Goal: Task Accomplishment & Management: Manage account settings

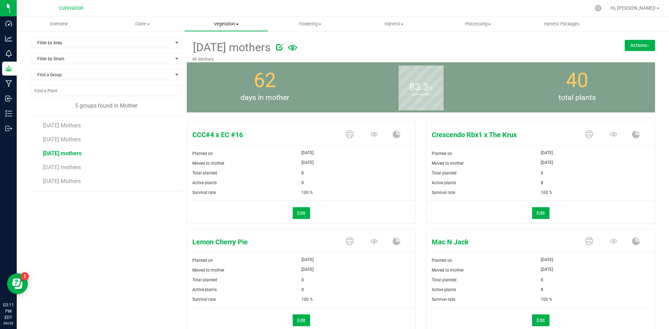
click at [228, 21] on span "Vegetation" at bounding box center [226, 24] width 83 height 6
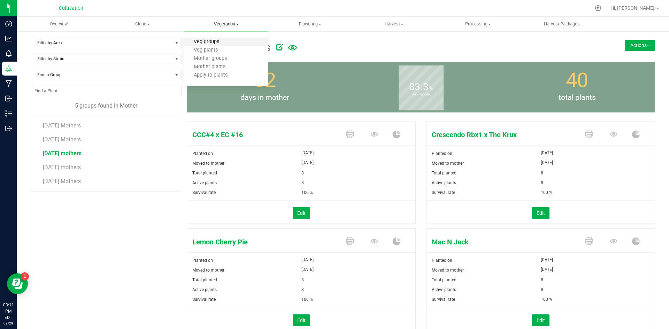
click at [226, 40] on span "Veg groups" at bounding box center [206, 42] width 44 height 6
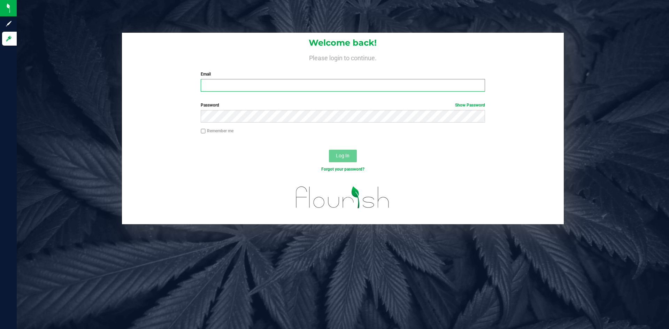
type input "[EMAIL_ADDRESS][DOMAIN_NAME]"
click at [202, 131] on input "Remember me" at bounding box center [203, 131] width 5 height 5
checkbox input "true"
click at [337, 158] on span "Log In" at bounding box center [343, 156] width 14 height 6
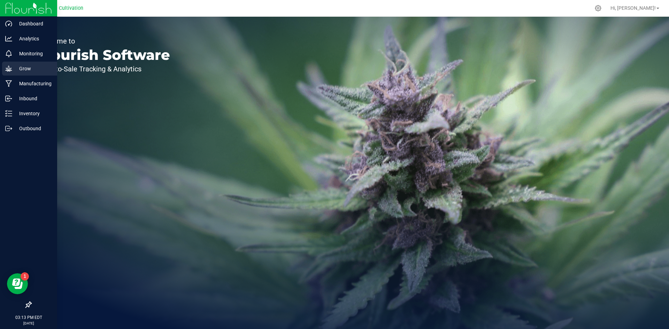
click at [16, 67] on p "Grow" at bounding box center [33, 68] width 42 height 8
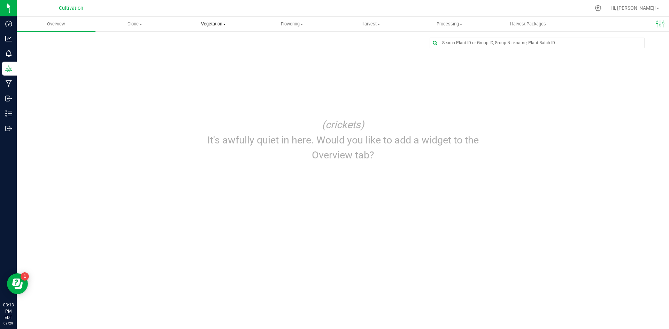
click at [219, 25] on span "Vegetation" at bounding box center [214, 24] width 78 height 6
click at [215, 39] on span "Veg groups" at bounding box center [196, 42] width 44 height 6
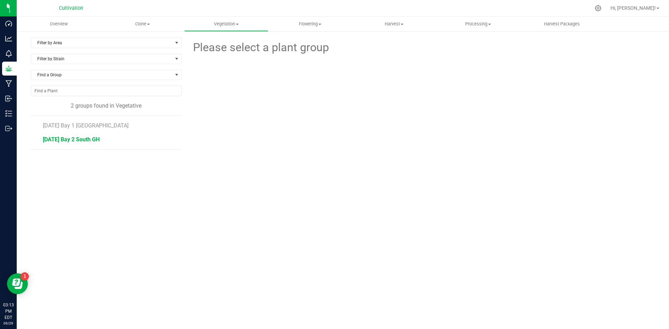
click at [97, 139] on span "[DATE] Bay 2 South GH" at bounding box center [71, 139] width 57 height 7
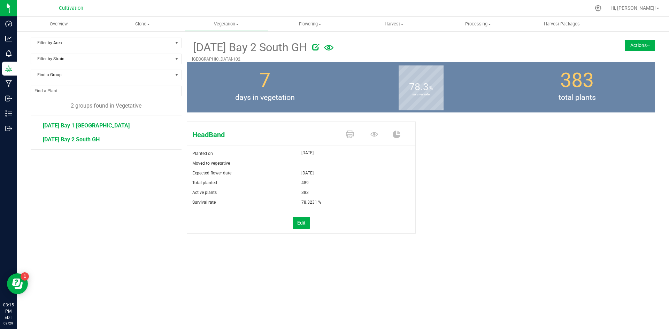
click at [89, 127] on span "[DATE] Bay 1 [GEOGRAPHIC_DATA]" at bounding box center [86, 125] width 87 height 7
click at [86, 142] on span "[DATE] Bay 2 South GH" at bounding box center [71, 139] width 57 height 7
click at [79, 126] on span "[DATE] Bay 1 [GEOGRAPHIC_DATA]" at bounding box center [86, 125] width 87 height 7
click at [84, 138] on span "[DATE] Bay 2 South GH" at bounding box center [71, 139] width 57 height 7
click at [300, 224] on button "Edit" at bounding box center [301, 223] width 17 height 12
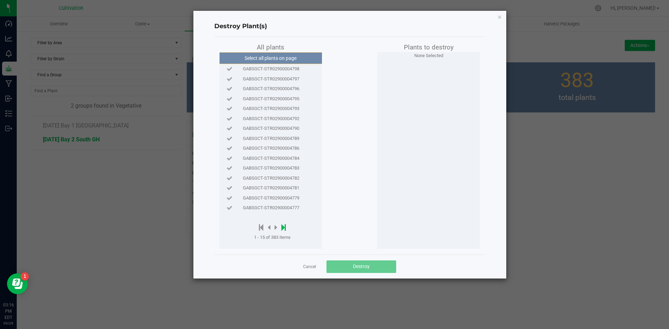
click at [284, 229] on icon at bounding box center [284, 228] width 5 height 8
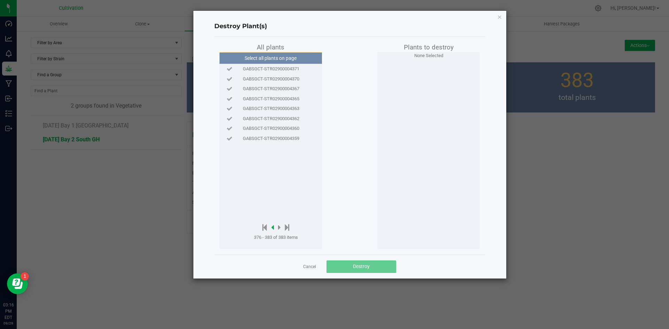
click at [273, 227] on icon at bounding box center [272, 228] width 3 height 8
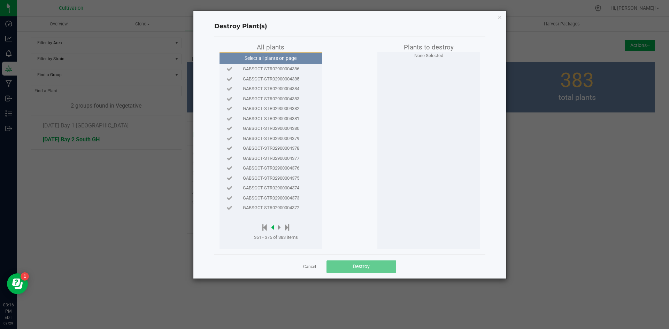
click at [273, 227] on icon at bounding box center [272, 228] width 3 height 8
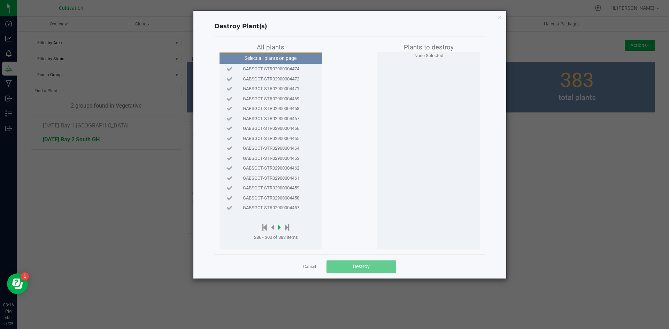
click at [280, 228] on icon at bounding box center [279, 228] width 3 height 8
click at [274, 227] on div at bounding box center [276, 228] width 44 height 9
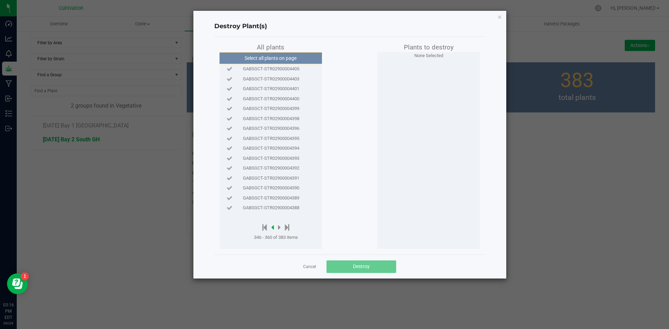
click at [273, 227] on icon at bounding box center [272, 228] width 3 height 8
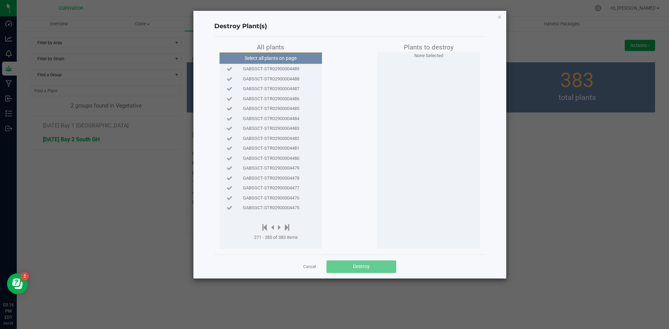
click at [285, 137] on span "GABSGCT-STR02900004482" at bounding box center [271, 138] width 56 height 7
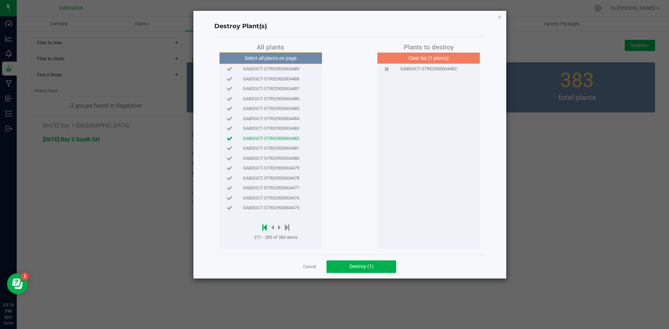
click at [264, 227] on icon at bounding box center [265, 228] width 5 height 8
click at [275, 226] on icon at bounding box center [276, 228] width 3 height 8
click at [277, 227] on icon at bounding box center [277, 228] width 3 height 8
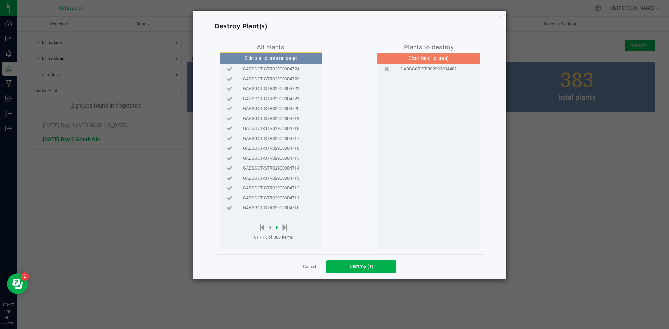
click at [278, 227] on icon at bounding box center [277, 228] width 3 height 8
click at [278, 227] on icon at bounding box center [278, 228] width 3 height 8
click at [278, 227] on div at bounding box center [276, 228] width 44 height 9
click at [280, 227] on icon at bounding box center [279, 228] width 3 height 8
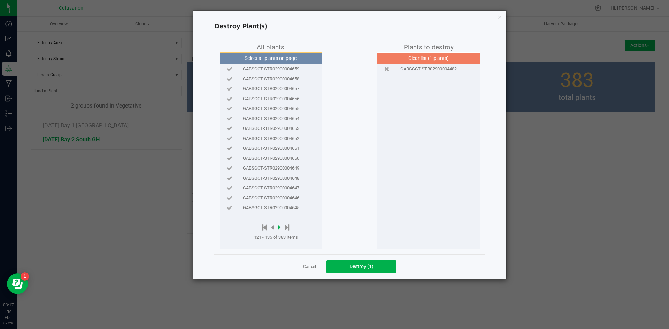
click at [280, 227] on icon at bounding box center [279, 228] width 3 height 8
click at [286, 179] on span "GABSGCT-STR02900004632" at bounding box center [271, 178] width 56 height 7
click at [291, 228] on div at bounding box center [276, 228] width 44 height 9
click at [287, 227] on icon at bounding box center [287, 228] width 5 height 8
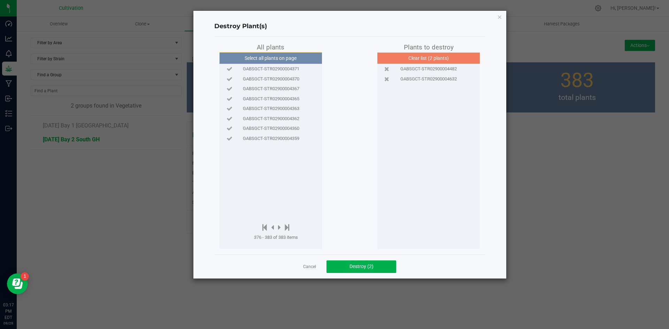
click at [288, 89] on span "GABSGCT-STR02900004367" at bounding box center [271, 88] width 56 height 7
click at [272, 227] on icon at bounding box center [272, 228] width 3 height 8
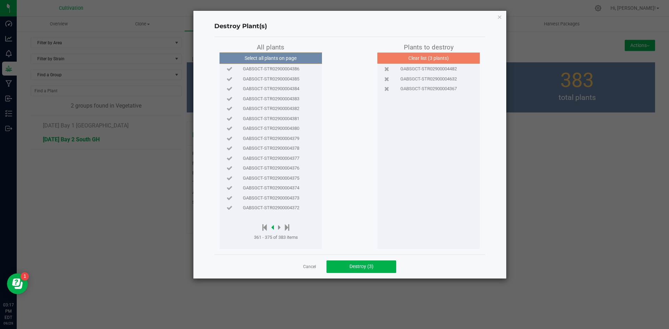
click at [273, 227] on icon at bounding box center [272, 228] width 3 height 8
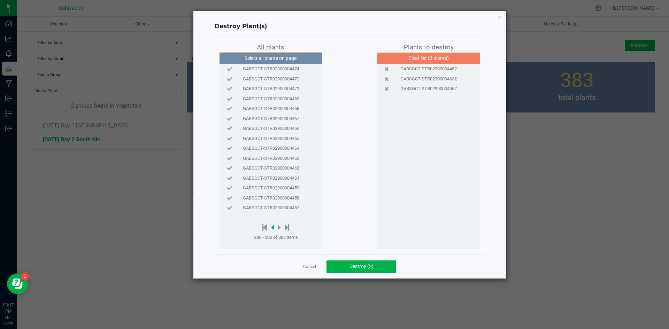
click at [273, 227] on icon at bounding box center [272, 228] width 3 height 8
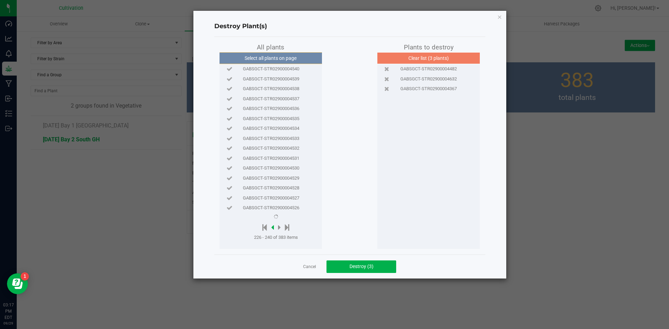
click at [273, 227] on icon at bounding box center [272, 228] width 3 height 8
drag, startPoint x: 279, startPoint y: 166, endPoint x: 287, endPoint y: 163, distance: 7.7
click at [280, 165] on span "GABSGCT-STR02900004599" at bounding box center [271, 168] width 56 height 7
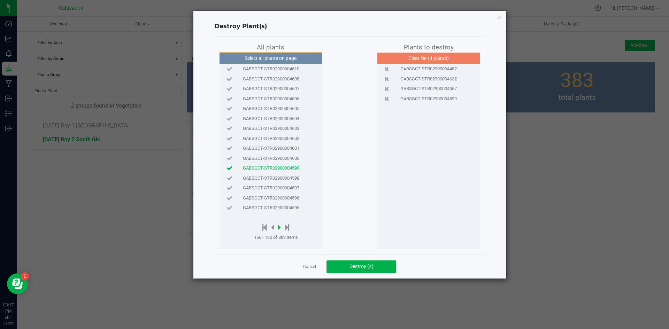
click at [279, 226] on icon at bounding box center [279, 228] width 3 height 8
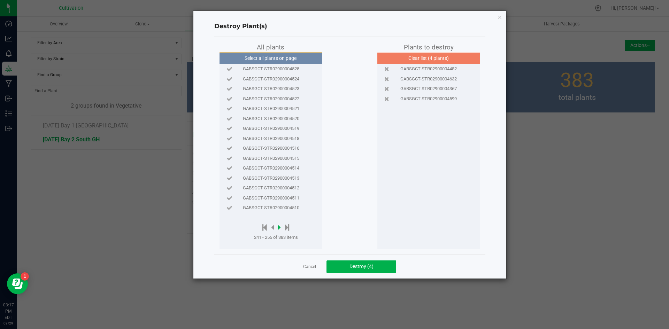
click at [280, 226] on icon at bounding box center [279, 228] width 3 height 8
drag, startPoint x: 289, startPoint y: 186, endPoint x: 288, endPoint y: 183, distance: 3.5
click at [289, 186] on span "GABSGCT-STR02900004494" at bounding box center [271, 188] width 56 height 7
click at [288, 225] on icon at bounding box center [287, 228] width 5 height 8
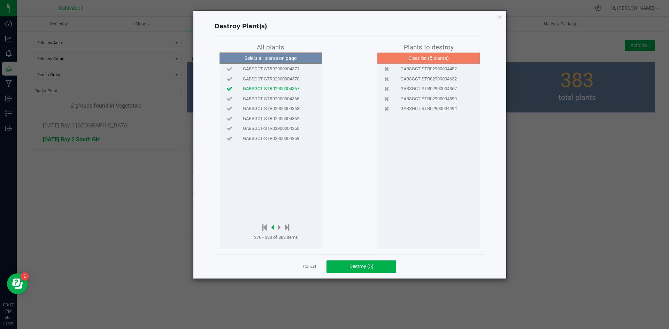
click at [273, 226] on icon at bounding box center [272, 228] width 3 height 8
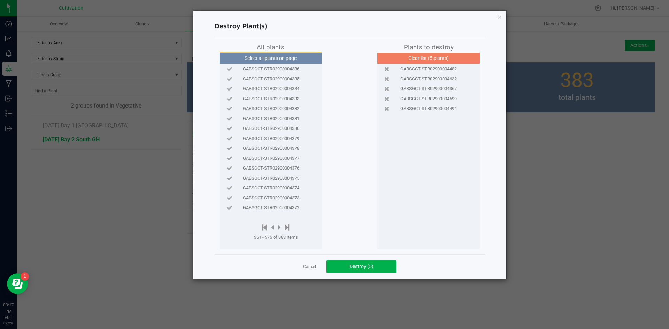
click at [282, 200] on span "GABSGCT-STR02900004373" at bounding box center [271, 198] width 56 height 7
click at [282, 199] on span "GABSGCT-STR02900004373" at bounding box center [271, 198] width 56 height 7
click at [281, 188] on span "GABSGCT-STR02900004374" at bounding box center [271, 188] width 56 height 7
click at [274, 225] on icon at bounding box center [272, 228] width 3 height 8
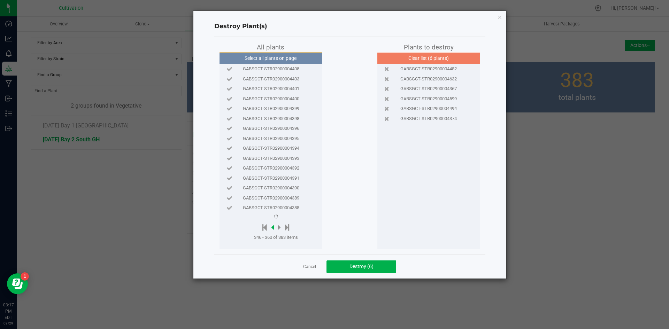
click at [274, 225] on icon at bounding box center [272, 228] width 3 height 8
click at [290, 67] on span "GABSGCT-STR02900004456" at bounding box center [271, 69] width 56 height 7
click at [274, 226] on div at bounding box center [276, 228] width 44 height 9
click at [274, 227] on div at bounding box center [276, 228] width 44 height 9
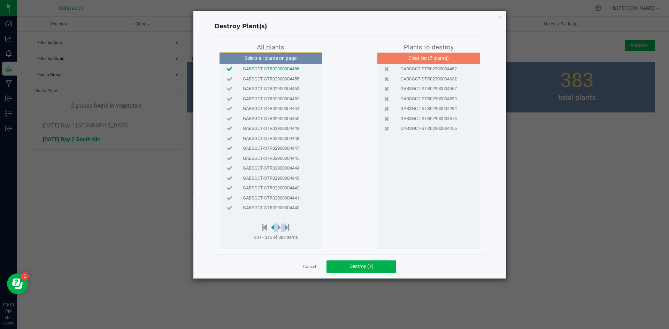
click at [274, 227] on div at bounding box center [276, 228] width 44 height 9
click at [274, 227] on icon at bounding box center [272, 228] width 3 height 8
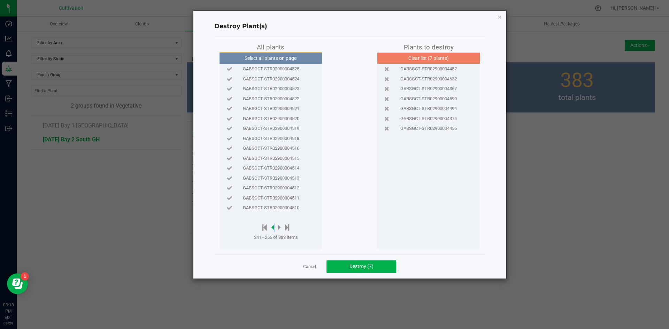
click at [274, 227] on icon at bounding box center [272, 228] width 3 height 8
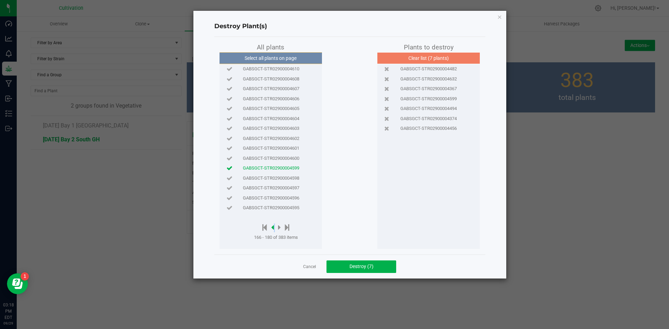
click at [274, 227] on icon at bounding box center [272, 228] width 3 height 8
click at [279, 211] on span "GABSGCT-STR02900004627" at bounding box center [271, 208] width 56 height 7
click at [280, 228] on icon at bounding box center [279, 228] width 3 height 8
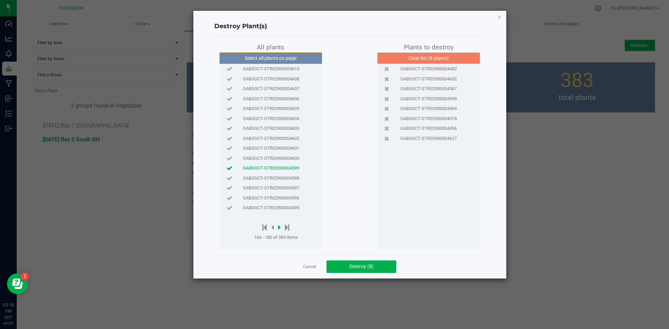
click at [280, 228] on icon at bounding box center [279, 228] width 3 height 8
click at [286, 85] on span "GABSGCT-STR02900004572" at bounding box center [271, 88] width 56 height 7
drag, startPoint x: 278, startPoint y: 226, endPoint x: 291, endPoint y: 227, distance: 12.6
click at [279, 226] on div at bounding box center [276, 228] width 44 height 9
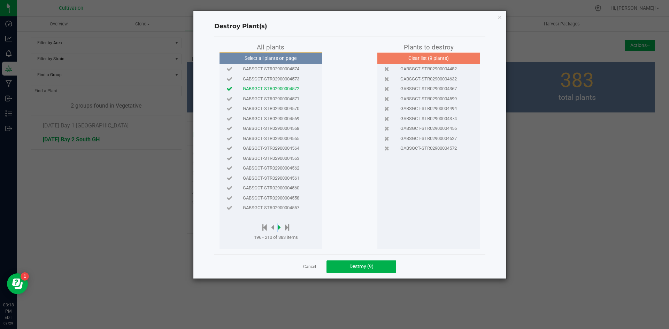
click at [281, 227] on icon at bounding box center [279, 228] width 3 height 8
click at [280, 134] on div "GABSGCT-STR02900004533" at bounding box center [270, 139] width 99 height 10
click at [281, 226] on icon at bounding box center [279, 228] width 3 height 8
click at [284, 128] on span "GABSGCT-STR02900004519" at bounding box center [271, 128] width 56 height 7
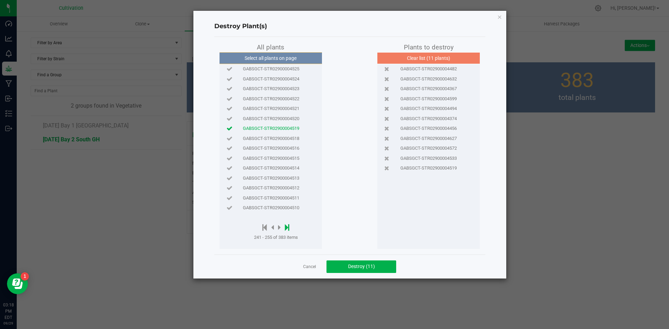
click at [288, 227] on icon at bounding box center [287, 228] width 5 height 8
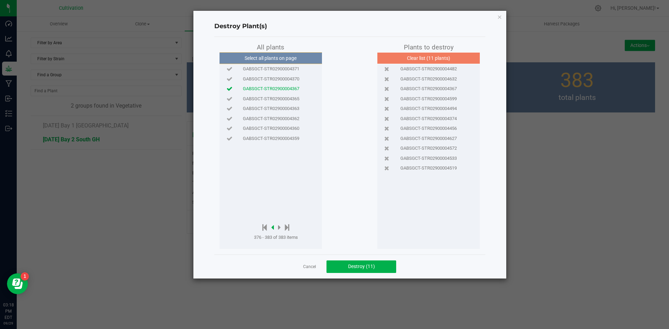
click at [274, 228] on icon at bounding box center [272, 228] width 3 height 8
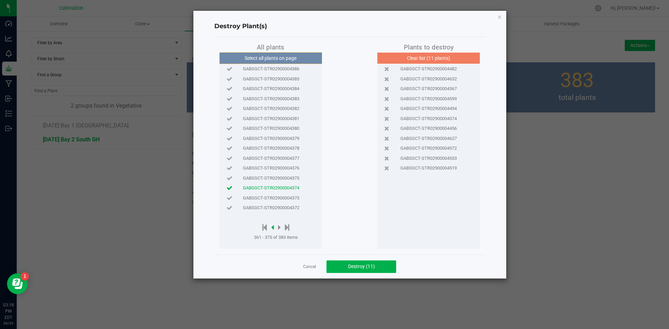
click at [273, 227] on icon at bounding box center [272, 228] width 3 height 8
click at [294, 110] on span "GABSGCT-STR02900004399" at bounding box center [271, 108] width 56 height 7
click at [265, 230] on icon at bounding box center [265, 228] width 5 height 8
click at [277, 226] on icon at bounding box center [276, 228] width 3 height 8
click at [277, 226] on icon at bounding box center [277, 228] width 3 height 8
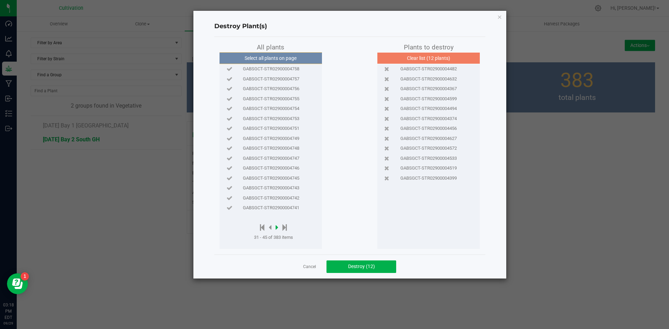
click at [278, 226] on icon at bounding box center [277, 228] width 3 height 8
click at [285, 198] on span "GABSGCT-STR02900004711" at bounding box center [271, 198] width 56 height 7
click at [278, 227] on icon at bounding box center [277, 228] width 3 height 8
click at [288, 77] on span "GABSGCT-STR02900004708" at bounding box center [271, 79] width 56 height 7
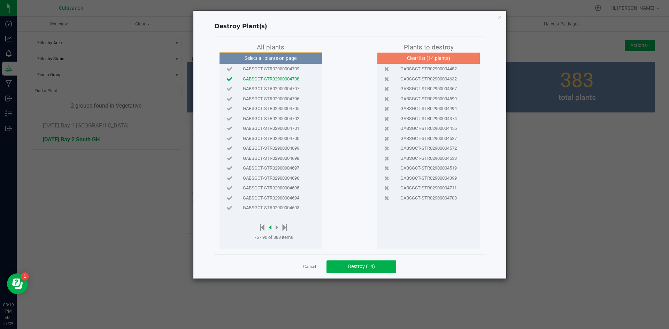
click at [271, 226] on icon at bounding box center [270, 228] width 3 height 8
click at [286, 180] on span "GABSGCT-STR02900004729" at bounding box center [271, 178] width 56 height 7
click at [278, 228] on icon at bounding box center [277, 228] width 3 height 8
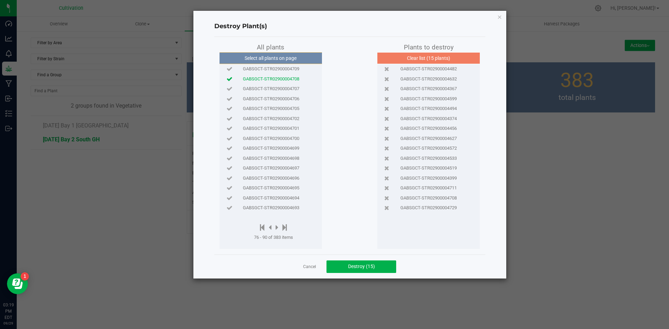
click at [290, 100] on span "GABSGCT-STR02900004706" at bounding box center [271, 99] width 56 height 7
click at [277, 70] on span "GABSGCT-STR02900004709" at bounding box center [271, 69] width 56 height 7
click at [278, 227] on icon at bounding box center [277, 228] width 3 height 8
click at [281, 111] on span "GABSGCT-STR02900004688" at bounding box center [271, 108] width 56 height 7
click at [287, 225] on icon at bounding box center [286, 228] width 5 height 8
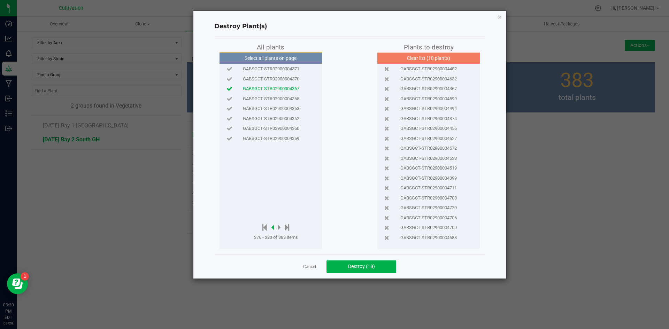
click at [274, 226] on icon at bounding box center [272, 228] width 3 height 8
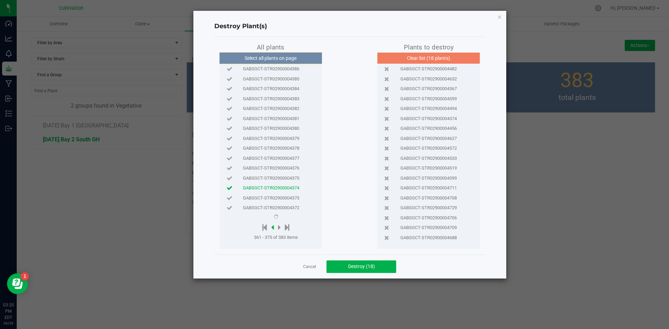
click at [274, 226] on icon at bounding box center [272, 228] width 3 height 8
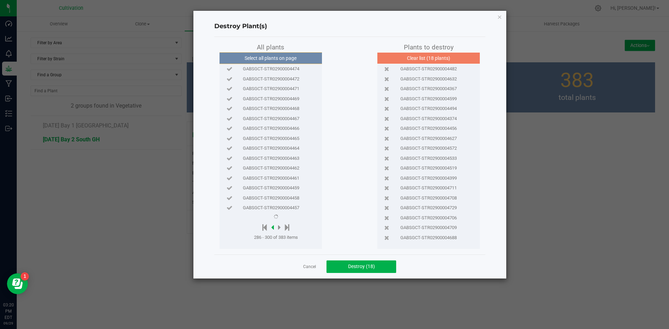
click at [274, 226] on icon at bounding box center [272, 228] width 3 height 8
click at [283, 228] on div at bounding box center [276, 228] width 44 height 9
click at [280, 228] on icon at bounding box center [279, 228] width 3 height 8
click at [285, 124] on div "GABSGCT-STR02900004483" at bounding box center [270, 129] width 99 height 10
click at [280, 227] on icon at bounding box center [279, 228] width 3 height 8
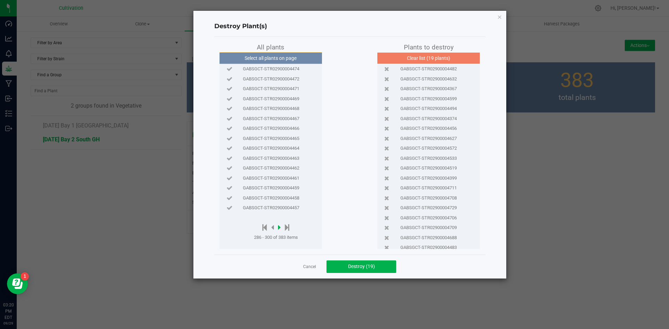
click at [280, 227] on icon at bounding box center [279, 228] width 3 height 8
click at [281, 127] on span "GABSGCT-STR02900004449" at bounding box center [271, 128] width 56 height 7
click at [265, 227] on icon at bounding box center [265, 228] width 5 height 8
click at [275, 229] on icon at bounding box center [276, 228] width 3 height 8
click at [276, 229] on icon at bounding box center [277, 228] width 3 height 8
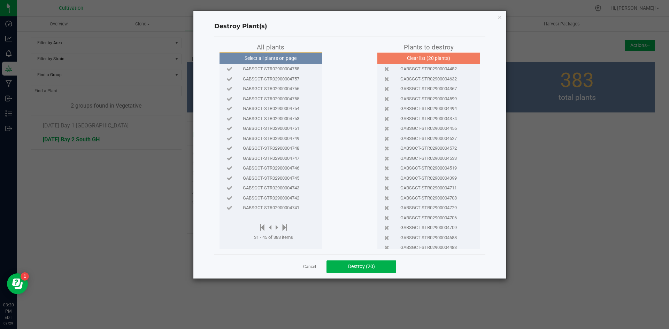
click at [291, 78] on span "GABSGCT-STR02900004757" at bounding box center [271, 79] width 56 height 7
click at [285, 228] on icon at bounding box center [285, 228] width 5 height 8
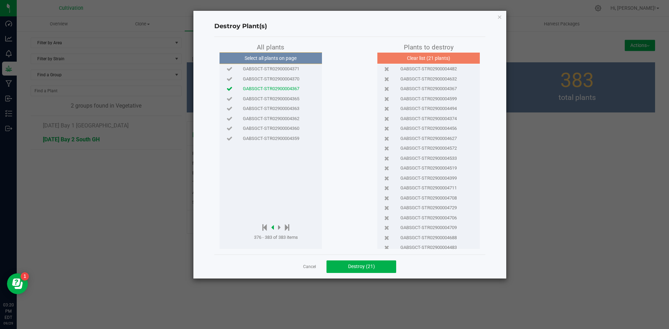
click at [272, 226] on icon at bounding box center [272, 228] width 3 height 8
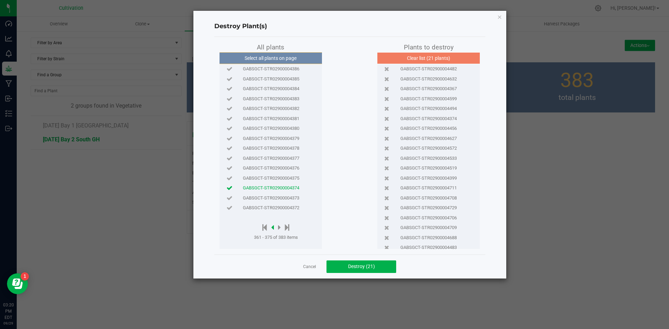
click at [272, 226] on icon at bounding box center [272, 228] width 3 height 8
click at [290, 188] on span "GABSGCT-STR02900004409" at bounding box center [271, 188] width 56 height 7
click at [273, 227] on icon at bounding box center [272, 228] width 3 height 8
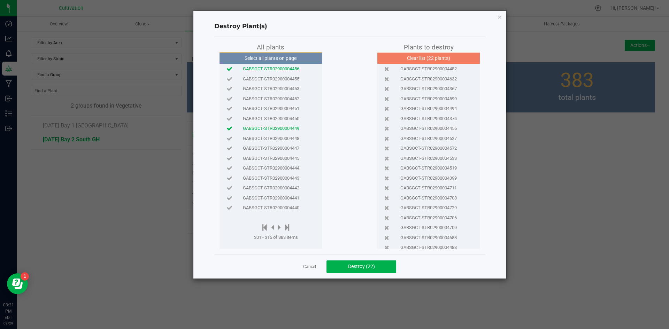
click at [279, 96] on span "GABSGCT-STR02900004452" at bounding box center [271, 99] width 56 height 7
click at [274, 226] on icon at bounding box center [272, 228] width 3 height 8
click at [273, 227] on icon at bounding box center [272, 228] width 3 height 8
click at [283, 176] on span "GABSGCT-STR02900004478" at bounding box center [271, 178] width 56 height 7
click at [268, 228] on div at bounding box center [276, 228] width 44 height 9
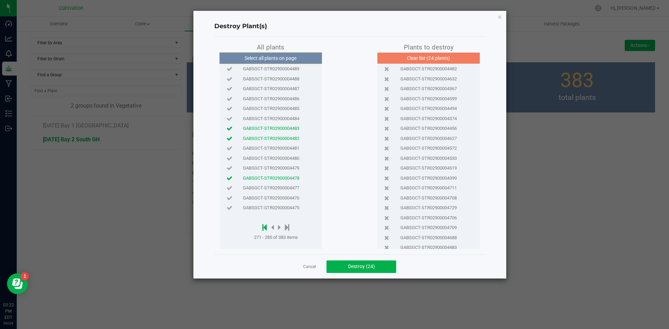
click at [264, 228] on icon at bounding box center [265, 228] width 5 height 8
click at [277, 228] on icon at bounding box center [276, 228] width 3 height 8
click at [277, 228] on icon at bounding box center [277, 228] width 3 height 8
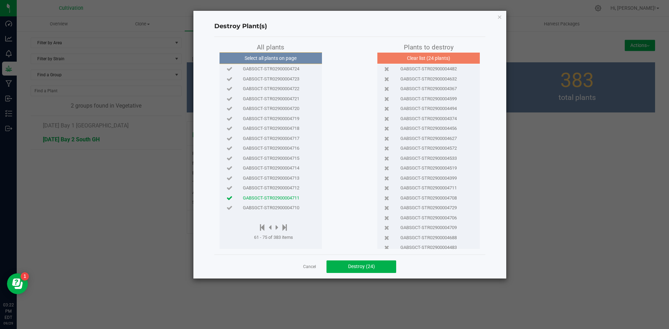
click at [281, 211] on span "GABSGCT-STR02900004710" at bounding box center [271, 208] width 56 height 7
click at [276, 228] on icon at bounding box center [277, 228] width 3 height 8
click at [263, 229] on icon at bounding box center [262, 228] width 5 height 8
click at [277, 226] on icon at bounding box center [276, 228] width 3 height 8
click at [289, 199] on span "GABSGCT-STR02900004760" at bounding box center [271, 198] width 56 height 7
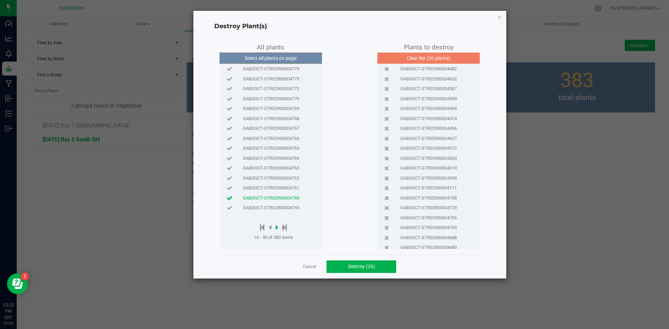
click at [277, 228] on icon at bounding box center [277, 228] width 3 height 8
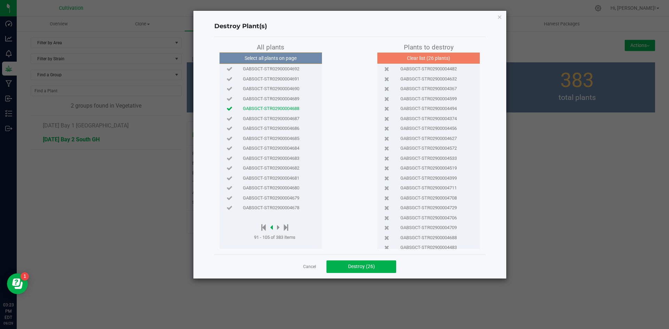
click at [271, 228] on icon at bounding box center [271, 228] width 3 height 8
click at [277, 226] on icon at bounding box center [277, 228] width 3 height 8
click at [281, 81] on span "GABSGCT-STR02900004691" at bounding box center [271, 79] width 56 height 7
click at [279, 229] on icon at bounding box center [278, 228] width 3 height 8
click at [277, 139] on span "GABSGCT-STR02900004670" at bounding box center [271, 138] width 56 height 7
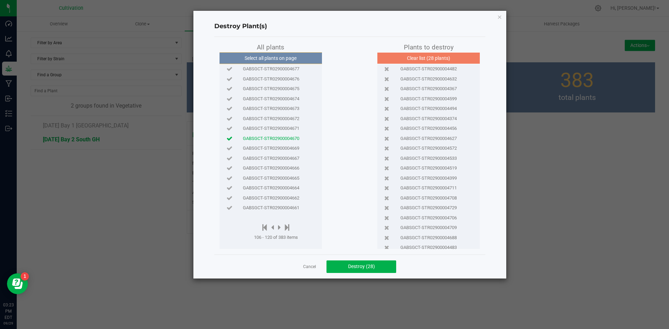
click at [274, 226] on div at bounding box center [276, 228] width 44 height 9
click at [274, 226] on icon at bounding box center [272, 228] width 3 height 8
click at [274, 226] on div at bounding box center [276, 228] width 44 height 9
click at [273, 226] on icon at bounding box center [271, 228] width 3 height 8
click at [272, 218] on div "Select all plants on page GABSGCT-STR02900004709 GABSGCT-STR02900004708 GABSGCT…" at bounding box center [271, 150] width 102 height 197
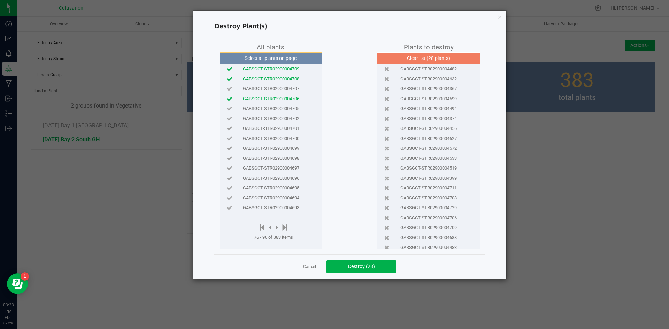
click at [269, 129] on span "GABSGCT-STR02900004701" at bounding box center [271, 128] width 56 height 7
click at [278, 228] on icon at bounding box center [277, 228] width 3 height 8
click at [278, 228] on icon at bounding box center [278, 228] width 3 height 8
click at [280, 228] on icon at bounding box center [279, 228] width 3 height 8
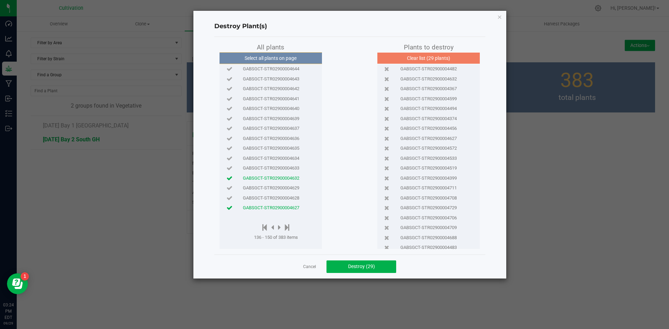
click at [296, 71] on span "GABSGCT-STR02900004644" at bounding box center [271, 69] width 56 height 7
click at [288, 228] on icon at bounding box center [287, 228] width 5 height 8
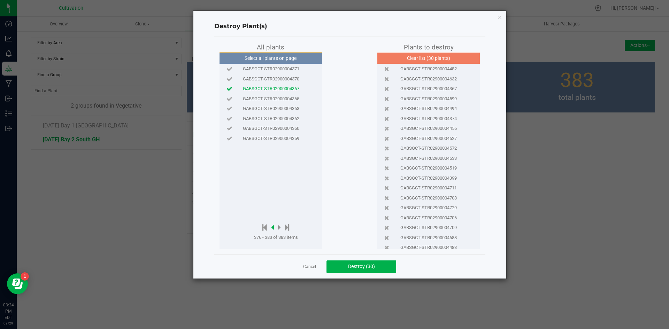
click at [274, 226] on icon at bounding box center [272, 228] width 3 height 8
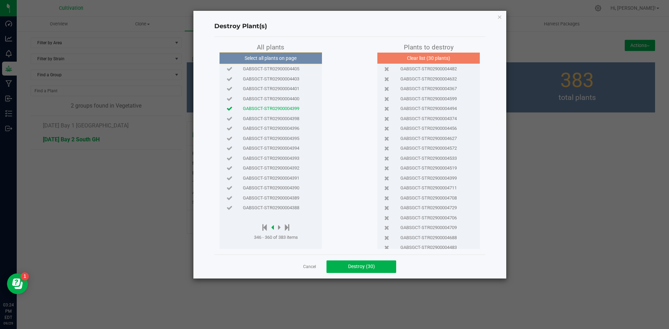
click at [274, 226] on icon at bounding box center [272, 228] width 3 height 8
click at [284, 68] on span "GABSGCT-STR02900004439" at bounding box center [271, 69] width 56 height 7
click at [272, 229] on icon at bounding box center [272, 228] width 3 height 8
click at [273, 228] on icon at bounding box center [272, 228] width 3 height 8
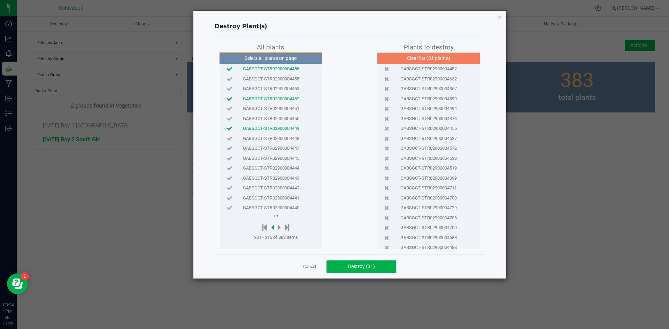
click at [273, 228] on icon at bounding box center [272, 228] width 3 height 8
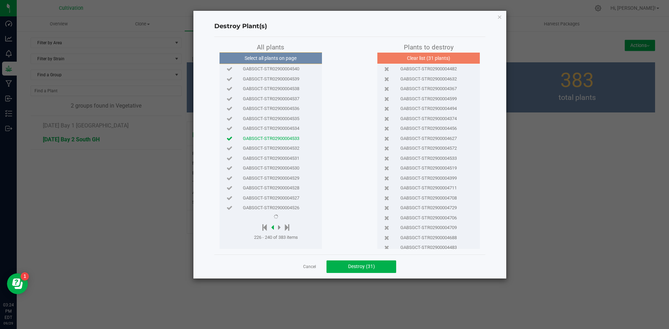
click at [273, 228] on icon at bounding box center [272, 228] width 3 height 8
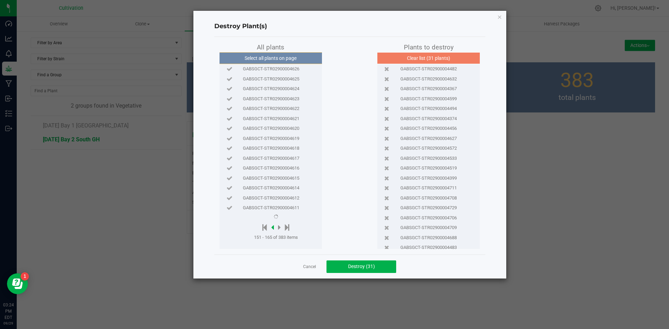
click at [273, 228] on icon at bounding box center [272, 228] width 3 height 8
click at [282, 172] on span "GABSGCT-STR02900004666" at bounding box center [271, 168] width 56 height 7
click at [281, 226] on icon at bounding box center [279, 228] width 3 height 8
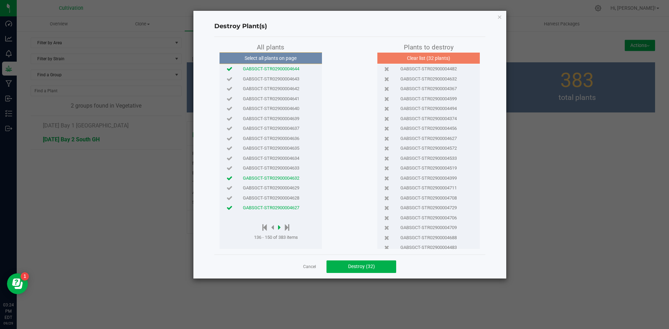
click at [281, 228] on icon at bounding box center [279, 228] width 3 height 8
click at [287, 130] on span "GABSGCT-STR02900004620" at bounding box center [271, 128] width 56 height 7
click at [280, 229] on icon at bounding box center [279, 228] width 3 height 8
click at [280, 228] on icon at bounding box center [279, 228] width 3 height 8
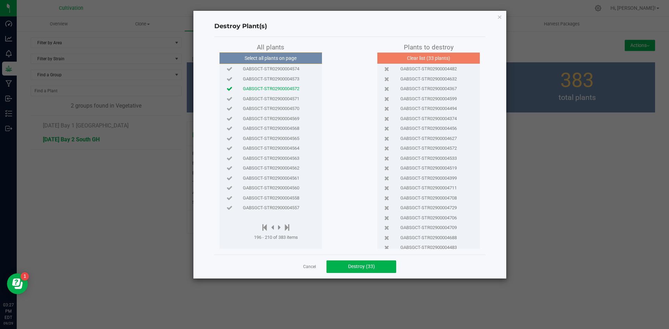
click at [296, 79] on span "GABSGCT-STR02900004573" at bounding box center [271, 79] width 56 height 7
click at [279, 228] on icon at bounding box center [279, 228] width 3 height 8
click at [280, 228] on icon at bounding box center [279, 228] width 3 height 8
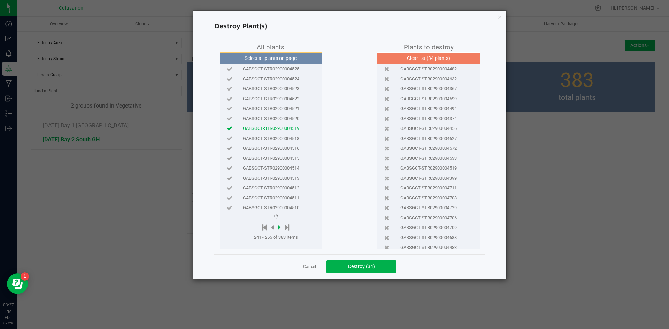
click at [280, 228] on icon at bounding box center [279, 228] width 3 height 8
click at [288, 179] on span "GABSGCT-STR02900004427" at bounding box center [271, 178] width 56 height 7
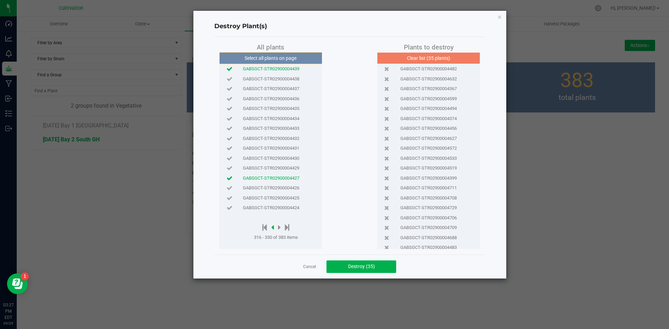
click at [273, 228] on icon at bounding box center [272, 228] width 3 height 8
click at [288, 87] on span "GABSGCT-STR02900004507" at bounding box center [271, 88] width 56 height 7
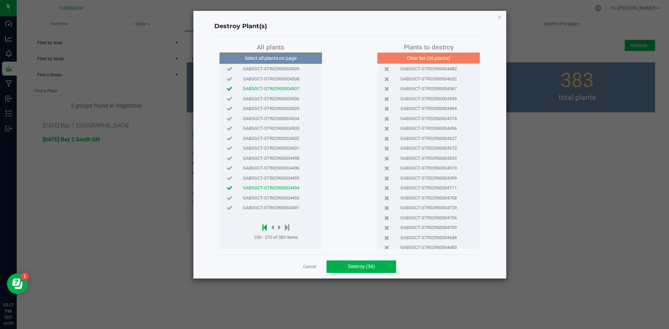
click at [263, 224] on icon at bounding box center [265, 228] width 5 height 8
click at [293, 146] on span "GABSGCT-STR02900004786" at bounding box center [271, 148] width 56 height 7
click at [276, 226] on icon at bounding box center [276, 228] width 3 height 8
click at [276, 226] on icon at bounding box center [277, 228] width 3 height 8
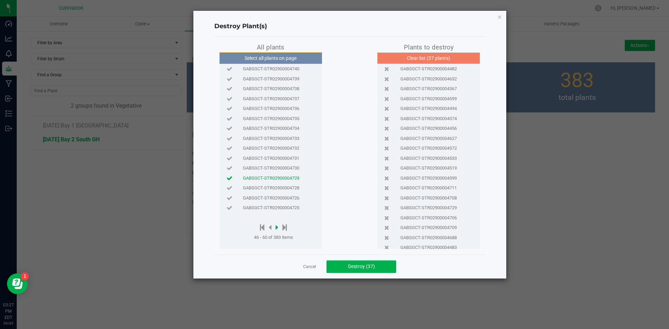
click at [277, 226] on icon at bounding box center [277, 228] width 3 height 8
click at [291, 96] on span "GABSGCT-STR02900004721" at bounding box center [271, 99] width 56 height 7
click at [292, 88] on span "GABSGCT-STR02900004722" at bounding box center [271, 88] width 56 height 7
click at [278, 226] on icon at bounding box center [277, 228] width 3 height 8
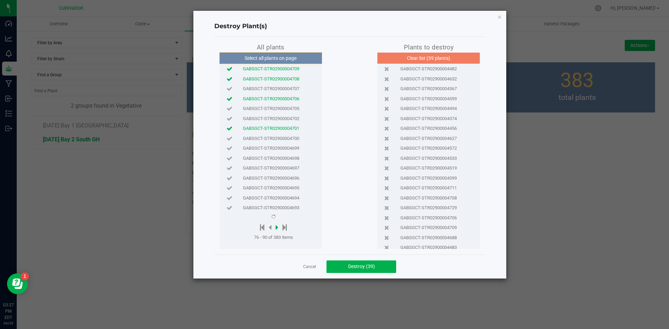
click at [278, 226] on icon at bounding box center [277, 228] width 3 height 8
click at [278, 226] on div at bounding box center [274, 228] width 41 height 9
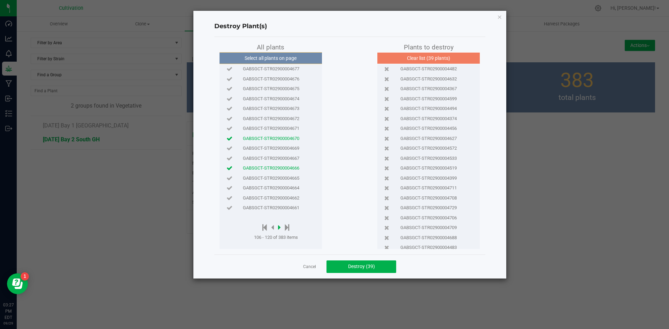
click at [280, 228] on icon at bounding box center [279, 228] width 3 height 8
click at [288, 200] on span "GABSGCT-STR02900004612" at bounding box center [271, 198] width 56 height 7
click at [280, 227] on icon at bounding box center [279, 228] width 3 height 8
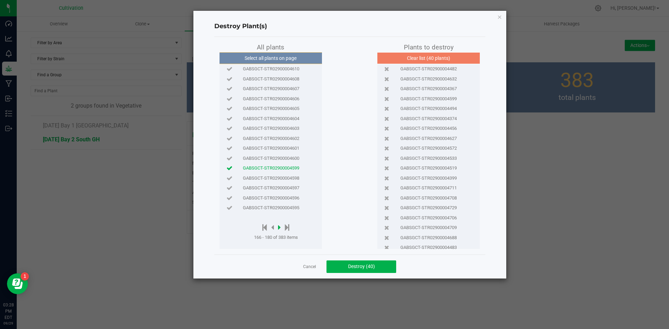
click at [280, 227] on icon at bounding box center [279, 228] width 3 height 8
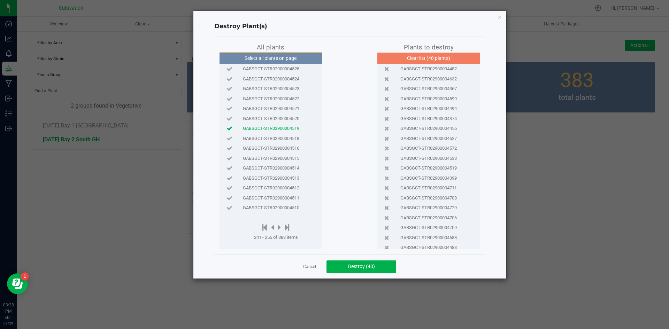
click at [293, 171] on span "GABSGCT-STR02900004514" at bounding box center [271, 168] width 56 height 7
click at [274, 225] on icon at bounding box center [272, 228] width 3 height 8
click at [276, 224] on div at bounding box center [276, 228] width 44 height 9
click at [275, 225] on div at bounding box center [276, 228] width 44 height 9
click at [274, 227] on div at bounding box center [276, 228] width 44 height 9
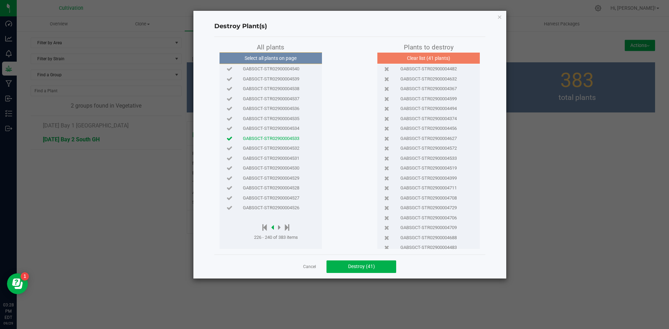
click at [273, 228] on icon at bounding box center [272, 228] width 3 height 8
click at [298, 112] on div "GABSGCT-STR02900004570" at bounding box center [270, 109] width 99 height 10
click at [281, 225] on icon at bounding box center [279, 228] width 3 height 8
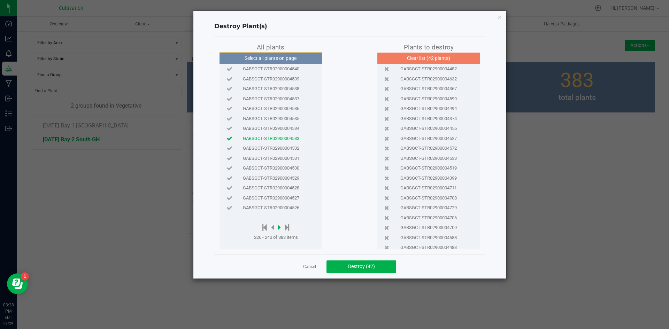
click at [281, 225] on icon at bounding box center [279, 228] width 3 height 8
click at [289, 178] on span "GABSGCT-STR02900004513" at bounding box center [271, 178] width 56 height 7
click at [274, 227] on icon at bounding box center [272, 228] width 3 height 8
click at [291, 128] on span "GABSGCT-STR02900004550" at bounding box center [271, 128] width 56 height 7
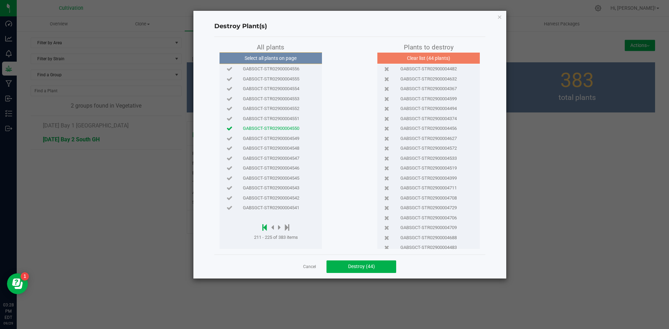
click at [267, 229] on icon at bounding box center [265, 228] width 5 height 8
drag, startPoint x: 275, startPoint y: 226, endPoint x: 279, endPoint y: 219, distance: 8.1
click at [275, 226] on icon at bounding box center [276, 228] width 3 height 8
click at [295, 67] on span "GABSGCT-STR02900004775" at bounding box center [271, 69] width 56 height 7
click at [278, 228] on icon at bounding box center [277, 228] width 3 height 8
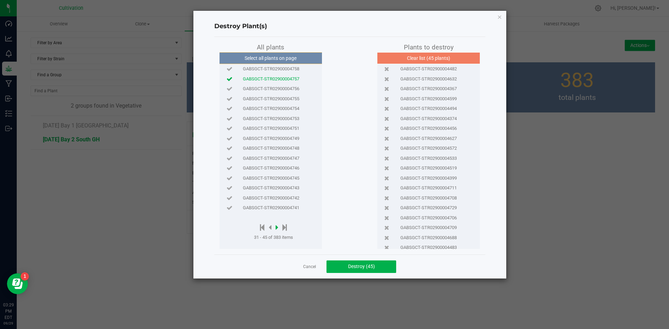
click at [278, 228] on icon at bounding box center [277, 228] width 3 height 8
click at [293, 107] on span "GABSGCT-STR02900004705" at bounding box center [271, 108] width 56 height 7
click at [278, 227] on icon at bounding box center [277, 228] width 3 height 8
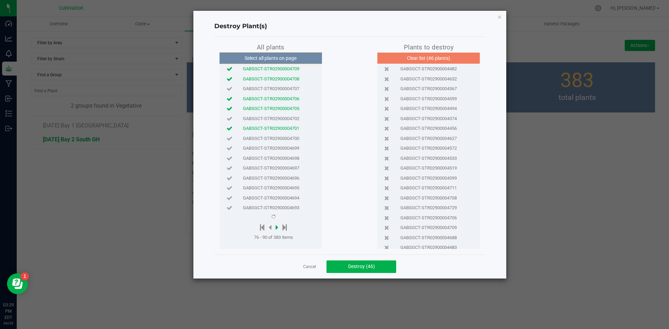
click at [278, 227] on icon at bounding box center [277, 228] width 3 height 8
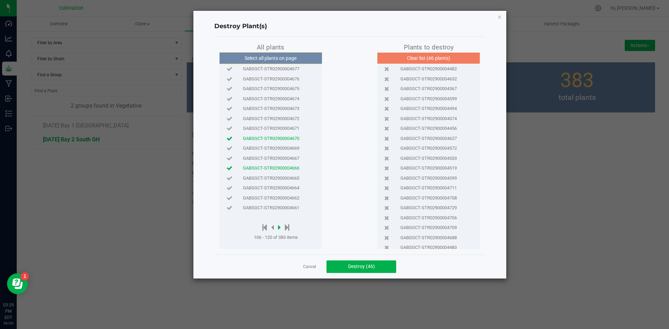
click at [280, 228] on icon at bounding box center [279, 228] width 3 height 8
click at [289, 79] on span "GABSGCT-STR02900004658" at bounding box center [271, 79] width 56 height 7
click at [287, 226] on icon at bounding box center [287, 228] width 5 height 8
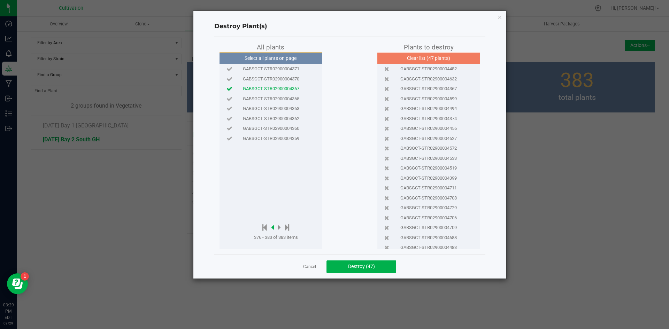
click at [274, 227] on icon at bounding box center [272, 228] width 3 height 8
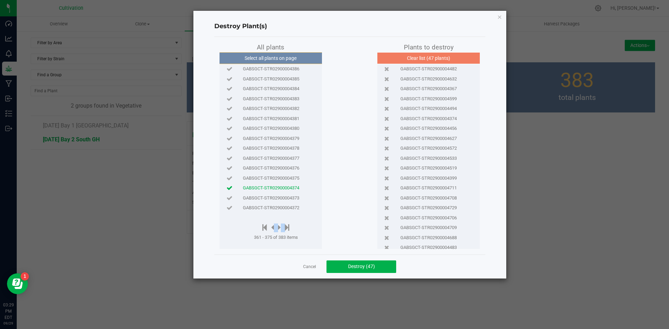
click at [274, 226] on div at bounding box center [276, 228] width 44 height 9
click at [274, 227] on icon at bounding box center [272, 228] width 3 height 8
click at [273, 227] on icon at bounding box center [272, 228] width 3 height 8
click at [273, 226] on icon at bounding box center [272, 228] width 3 height 8
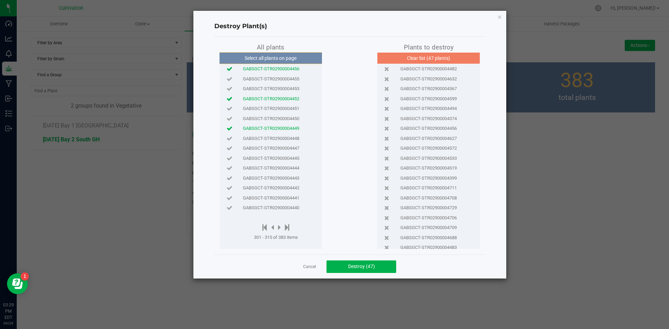
click at [285, 138] on span "GABSGCT-STR02900004448" at bounding box center [271, 138] width 56 height 7
click at [296, 89] on span "GABSGCT-STR02900004453" at bounding box center [271, 88] width 56 height 7
click at [274, 228] on div at bounding box center [276, 228] width 44 height 9
click at [274, 228] on icon at bounding box center [272, 228] width 3 height 8
click at [282, 190] on span "GABSGCT-STR02900004459" at bounding box center [271, 188] width 56 height 7
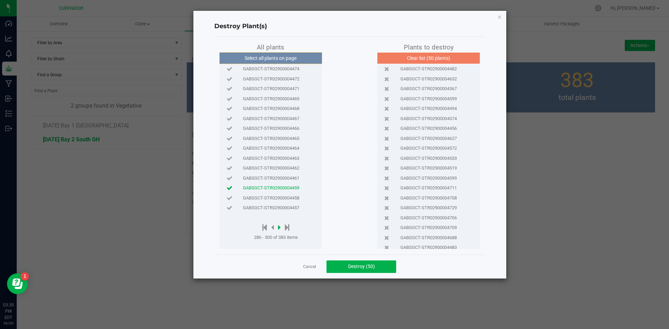
click at [280, 228] on icon at bounding box center [279, 228] width 3 height 8
click at [281, 227] on icon at bounding box center [279, 228] width 3 height 8
click at [292, 81] on span "GABSGCT-STR02900004421" at bounding box center [271, 79] width 56 height 7
click at [274, 226] on icon at bounding box center [272, 228] width 3 height 8
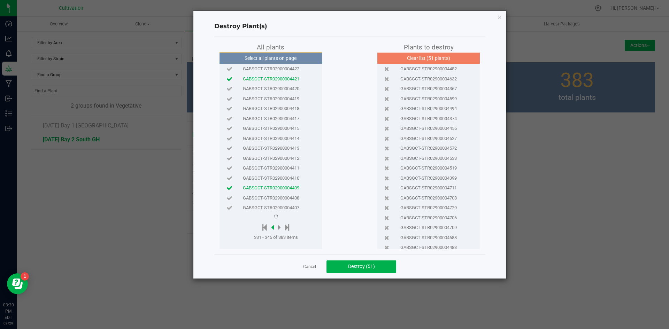
click at [274, 226] on icon at bounding box center [272, 228] width 3 height 8
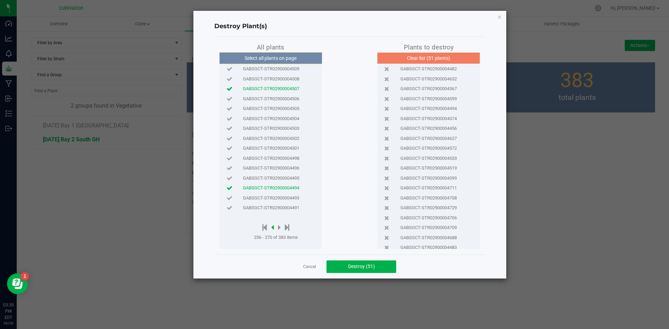
click at [274, 226] on icon at bounding box center [272, 228] width 3 height 8
click at [274, 227] on icon at bounding box center [272, 228] width 3 height 8
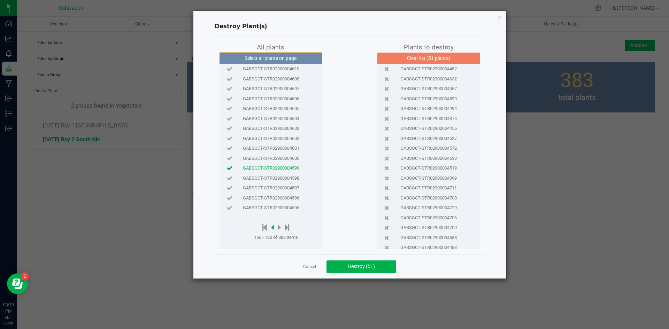
click at [274, 227] on icon at bounding box center [272, 228] width 3 height 8
click at [282, 188] on span "GABSGCT-STR02900004614" at bounding box center [271, 188] width 56 height 7
click at [290, 229] on icon at bounding box center [287, 228] width 5 height 8
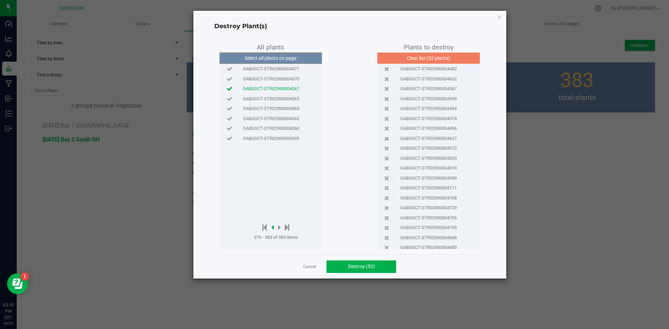
click at [274, 228] on icon at bounding box center [272, 228] width 3 height 8
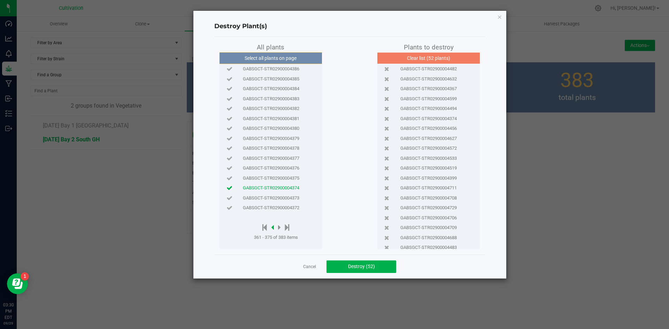
click at [273, 228] on icon at bounding box center [272, 228] width 3 height 8
click at [286, 117] on span "GABSGCT-STR02900004398" at bounding box center [271, 118] width 56 height 7
click at [274, 227] on icon at bounding box center [272, 228] width 3 height 8
click at [285, 150] on span "GABSGCT-STR02900004431" at bounding box center [271, 148] width 56 height 7
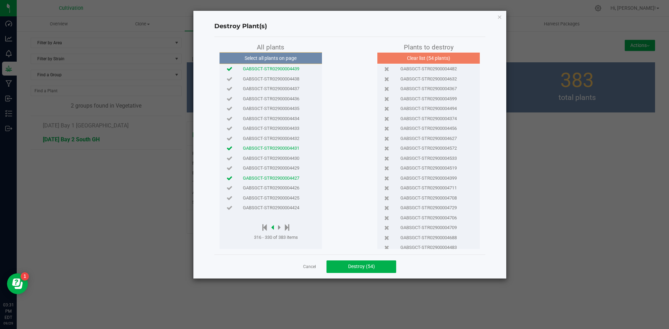
click at [273, 228] on icon at bounding box center [272, 228] width 3 height 8
click at [274, 227] on icon at bounding box center [272, 228] width 3 height 8
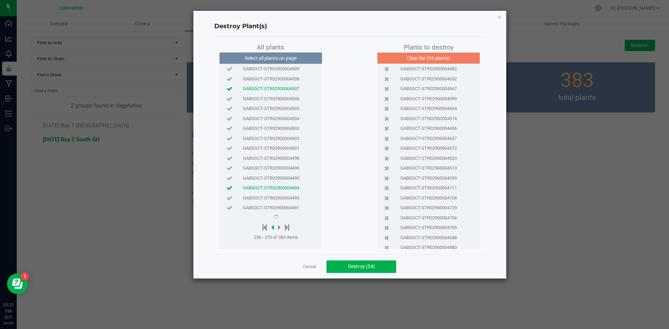
click at [274, 227] on icon at bounding box center [272, 228] width 3 height 8
click at [276, 155] on span "GABSGCT-STR02900004563" at bounding box center [271, 158] width 56 height 7
click at [273, 226] on icon at bounding box center [272, 228] width 3 height 8
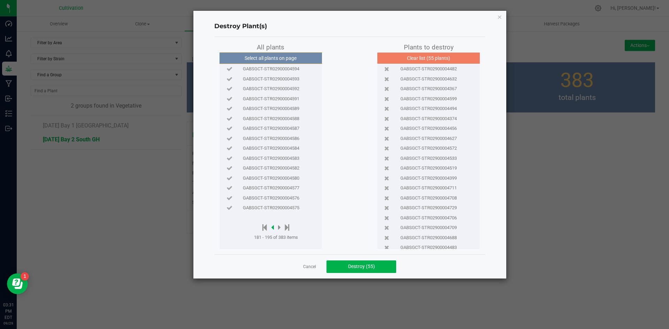
click at [273, 226] on icon at bounding box center [272, 228] width 3 height 8
click at [296, 80] on span "GABSGCT-STR02900004643" at bounding box center [271, 79] width 56 height 7
click at [288, 226] on icon at bounding box center [287, 228] width 5 height 8
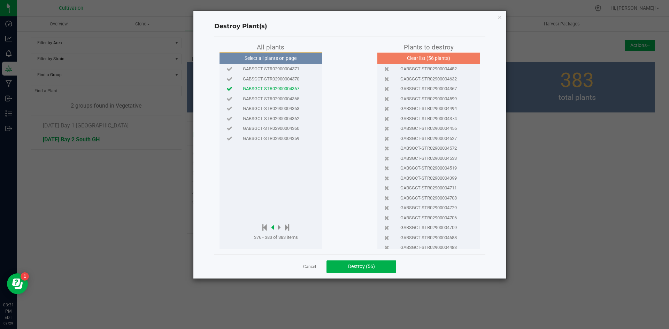
click at [274, 226] on icon at bounding box center [272, 228] width 3 height 8
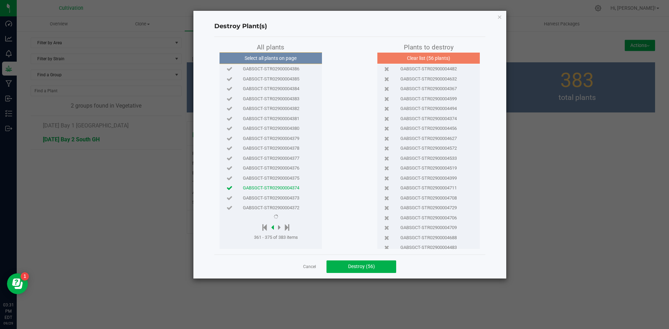
click at [274, 226] on icon at bounding box center [272, 228] width 3 height 8
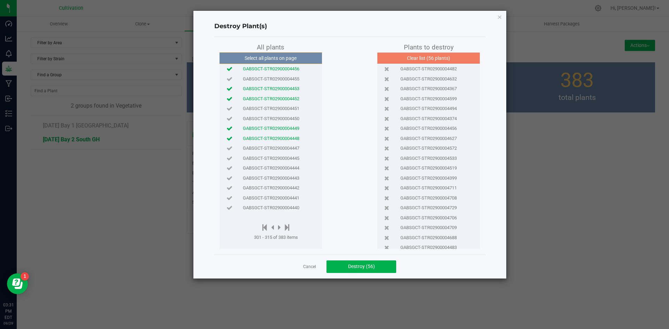
click at [283, 185] on span "GABSGCT-STR02900004442" at bounding box center [271, 188] width 56 height 7
click at [279, 228] on icon at bounding box center [279, 228] width 3 height 8
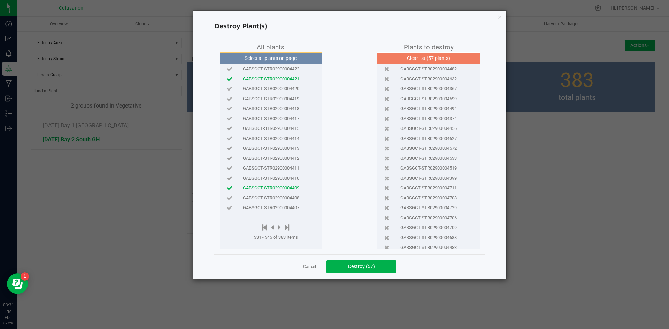
click at [286, 138] on span "GABSGCT-STR02900004414" at bounding box center [271, 138] width 56 height 7
click at [274, 228] on icon at bounding box center [272, 228] width 3 height 8
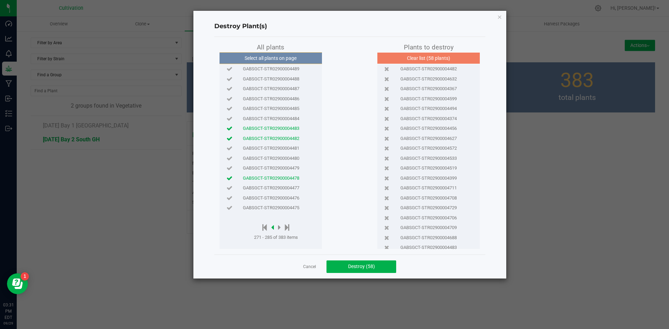
click at [274, 228] on icon at bounding box center [272, 228] width 3 height 8
click at [283, 145] on span "GABSGCT-STR02900004501" at bounding box center [271, 148] width 56 height 7
click at [273, 226] on icon at bounding box center [272, 228] width 3 height 8
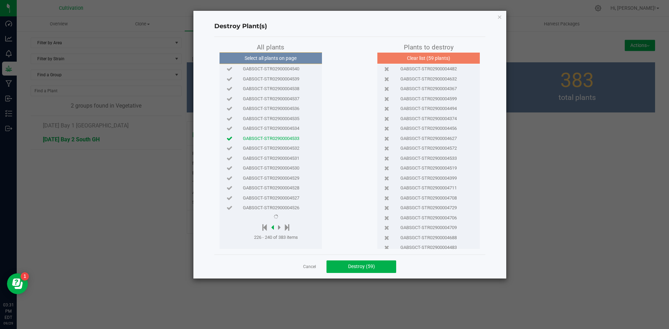
click at [273, 226] on icon at bounding box center [272, 228] width 3 height 8
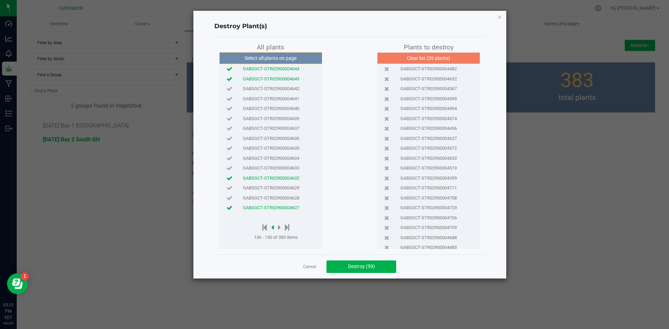
click at [273, 226] on icon at bounding box center [272, 228] width 3 height 8
click at [289, 127] on span "GABSGCT-STR02900004686" at bounding box center [271, 128] width 56 height 7
click at [272, 229] on icon at bounding box center [271, 228] width 3 height 8
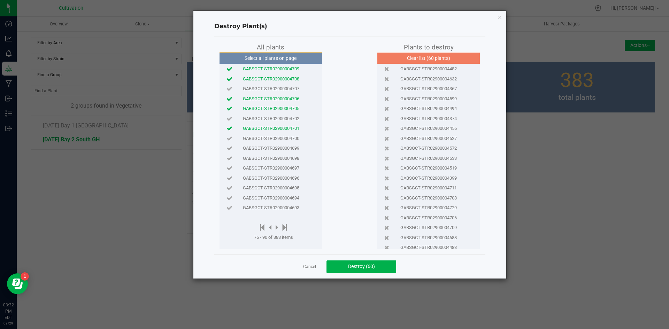
click at [283, 135] on span "GABSGCT-STR02900004700" at bounding box center [271, 138] width 56 height 7
click at [278, 229] on icon at bounding box center [277, 228] width 3 height 8
click at [278, 229] on icon at bounding box center [278, 228] width 3 height 8
click at [278, 229] on div at bounding box center [274, 228] width 41 height 9
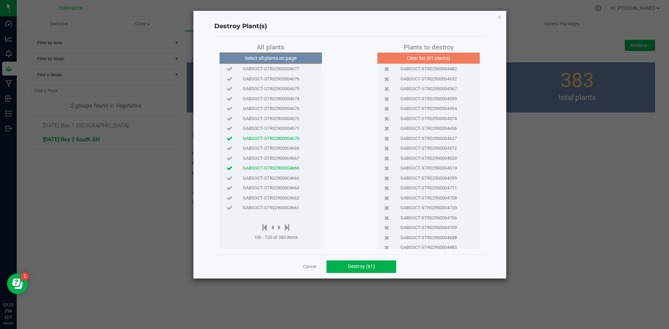
click at [283, 220] on div "Select all plants on page GABSGCT-STR02900004677 GABSGCT-STR02900004676 GABSGCT…" at bounding box center [271, 150] width 102 height 197
click at [281, 227] on icon at bounding box center [279, 228] width 3 height 8
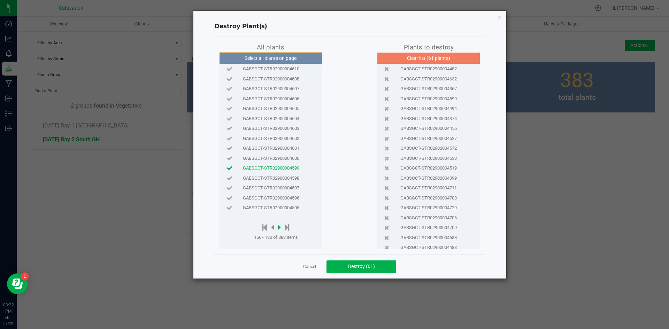
click at [281, 227] on icon at bounding box center [279, 228] width 3 height 8
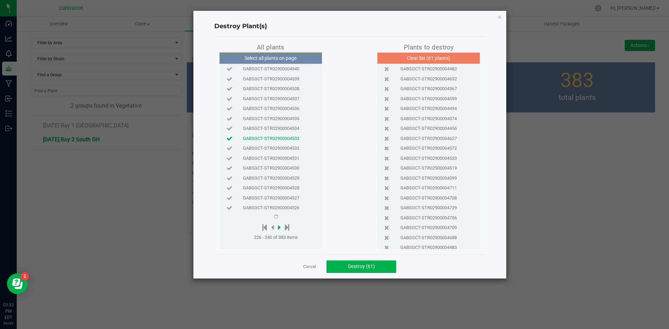
click at [281, 227] on icon at bounding box center [279, 228] width 3 height 8
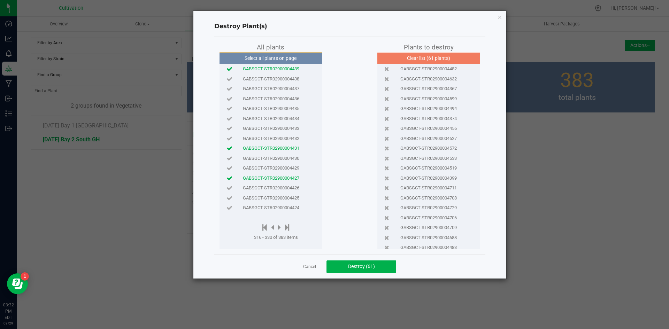
click at [293, 120] on span "GABSGCT-STR02900004434" at bounding box center [271, 118] width 56 height 7
click at [267, 227] on div at bounding box center [276, 228] width 44 height 9
click at [264, 229] on icon at bounding box center [265, 228] width 5 height 8
click at [277, 227] on icon at bounding box center [276, 228] width 3 height 8
click at [277, 227] on icon at bounding box center [277, 228] width 3 height 8
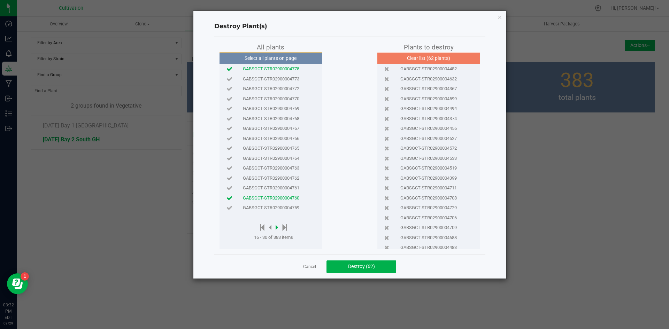
click at [277, 227] on icon at bounding box center [277, 228] width 3 height 8
click at [277, 227] on div at bounding box center [274, 228] width 41 height 9
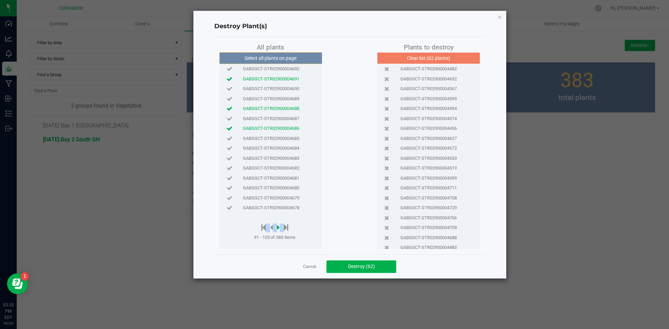
click at [278, 227] on icon at bounding box center [278, 228] width 3 height 8
click at [278, 227] on div at bounding box center [276, 228] width 44 height 9
click at [291, 217] on div "Select all plants on page GABSGCT-STR02900004677 GABSGCT-STR02900004676 GABSGCT…" at bounding box center [271, 150] width 102 height 197
click at [280, 227] on icon at bounding box center [279, 228] width 3 height 8
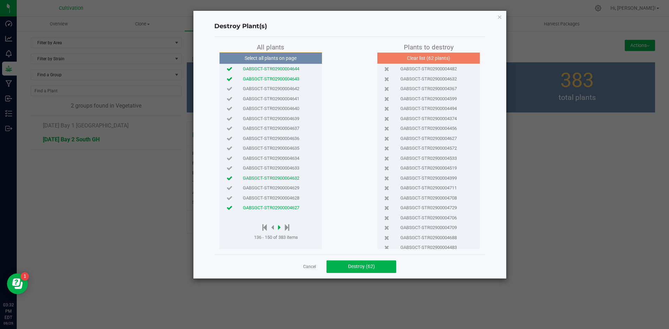
click at [280, 227] on icon at bounding box center [279, 228] width 3 height 8
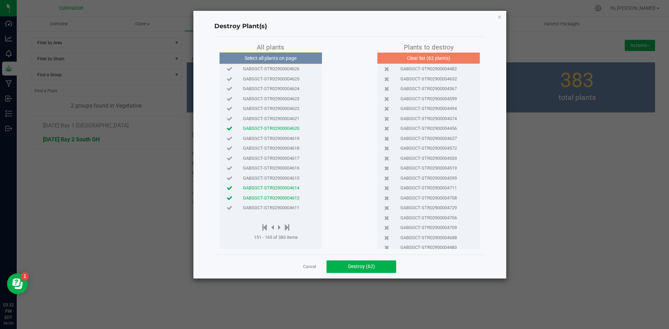
click at [289, 80] on span "GABSGCT-STR02900004625" at bounding box center [271, 79] width 56 height 7
click at [376, 267] on button "Destroy (63)" at bounding box center [362, 267] width 70 height 13
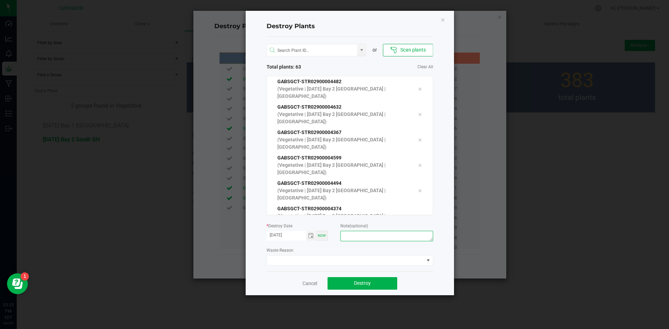
click at [376, 235] on textarea at bounding box center [387, 236] width 92 height 10
type textarea "Did not need."
click at [362, 257] on span at bounding box center [345, 261] width 157 height 10
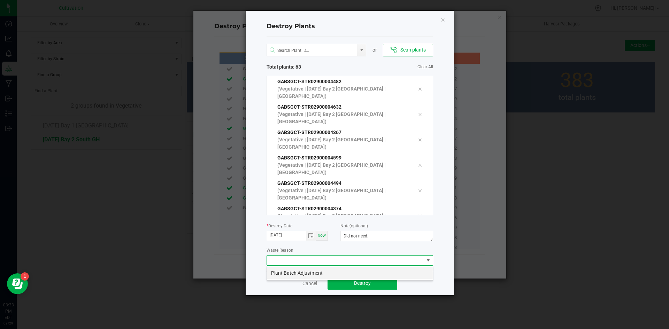
scroll to position [10, 167]
click at [351, 269] on li "Plant Batch Adjustment" at bounding box center [350, 273] width 166 height 12
click at [352, 281] on button "Destroy" at bounding box center [363, 283] width 70 height 13
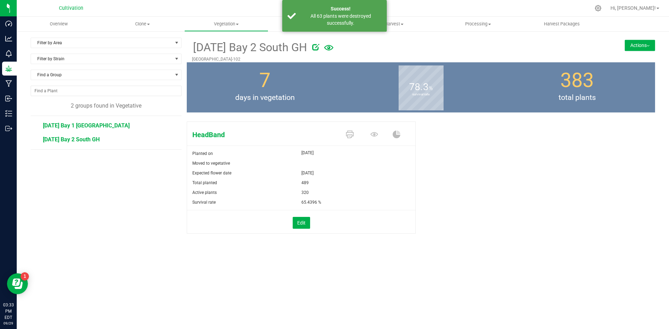
click at [92, 124] on span "[DATE] Bay 1 [GEOGRAPHIC_DATA]" at bounding box center [86, 125] width 87 height 7
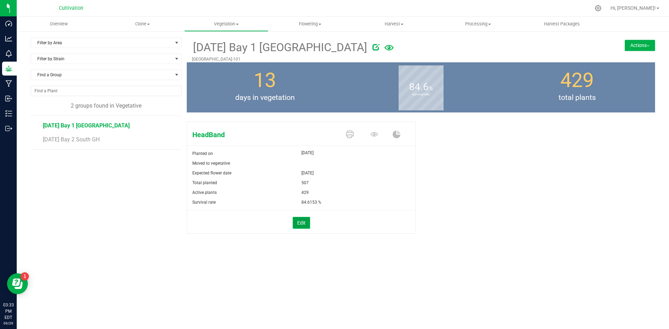
click at [299, 226] on button "Edit" at bounding box center [301, 223] width 17 height 12
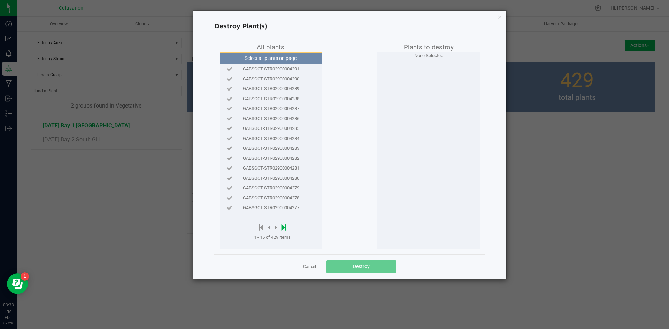
click at [283, 227] on icon at bounding box center [284, 228] width 5 height 8
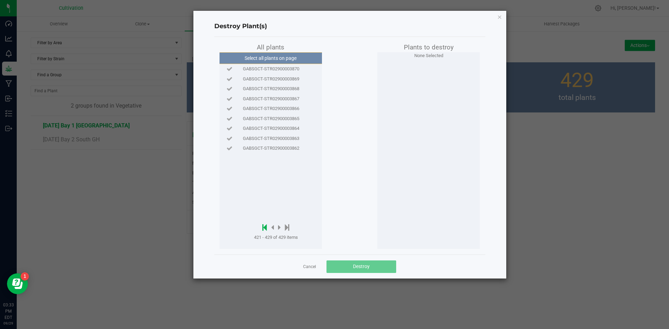
click at [266, 226] on icon at bounding box center [265, 228] width 5 height 8
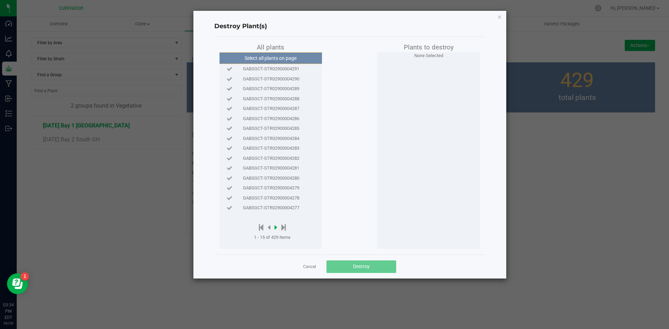
click at [277, 228] on icon at bounding box center [276, 228] width 3 height 8
click at [277, 228] on icon at bounding box center [277, 228] width 3 height 8
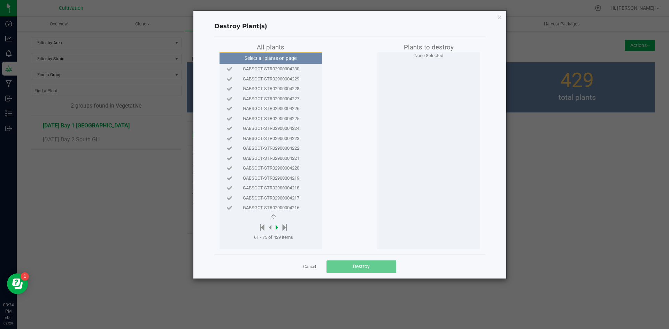
click at [277, 228] on icon at bounding box center [277, 228] width 3 height 8
click at [277, 228] on div at bounding box center [274, 228] width 41 height 9
click at [278, 228] on icon at bounding box center [278, 228] width 3 height 8
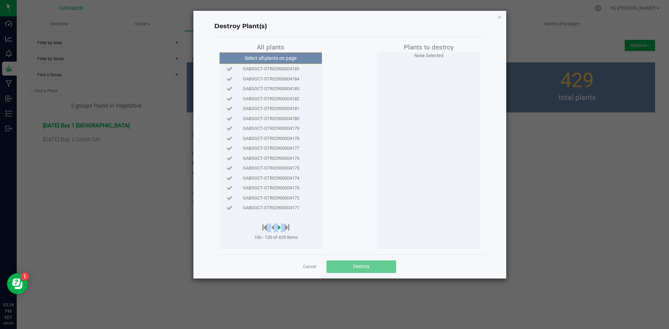
click at [278, 228] on div at bounding box center [276, 228] width 44 height 9
click at [282, 218] on div "Select all plants on page GABSGCT-STR02900004185 GABSGCT-STR02900004184 GABSGCT…" at bounding box center [271, 150] width 102 height 197
click at [280, 226] on icon at bounding box center [279, 228] width 3 height 8
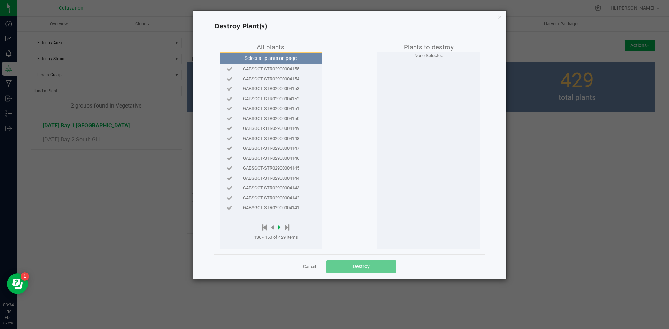
click at [280, 226] on icon at bounding box center [279, 228] width 3 height 8
click at [274, 228] on icon at bounding box center [272, 228] width 3 height 8
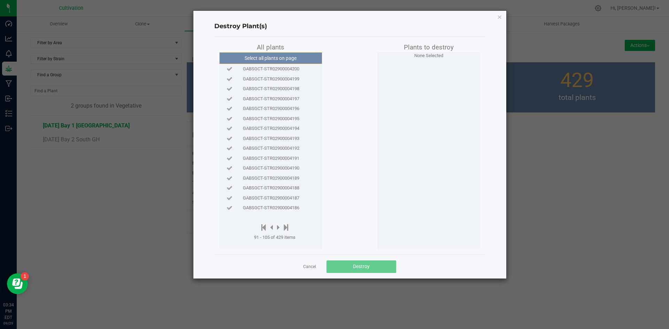
click at [276, 211] on div "GABSGCT-STR02900004186" at bounding box center [270, 208] width 99 height 10
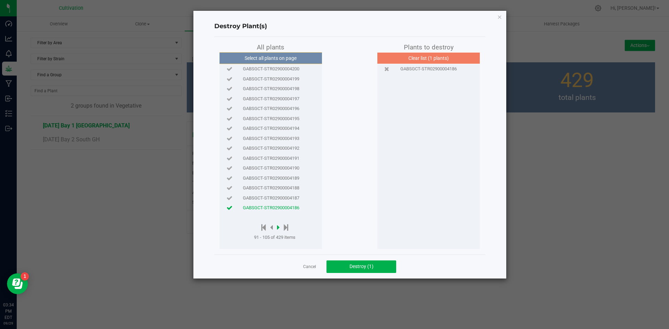
click at [279, 226] on icon at bounding box center [278, 228] width 3 height 8
click at [279, 226] on icon at bounding box center [279, 228] width 3 height 8
click at [280, 226] on icon at bounding box center [279, 228] width 3 height 8
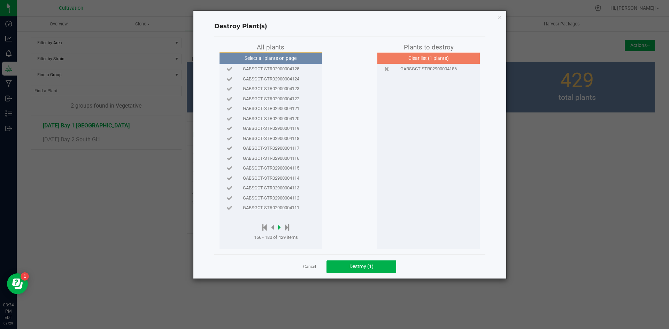
click at [280, 226] on icon at bounding box center [279, 228] width 3 height 8
click at [289, 177] on span "GABSGCT-STR02900004099" at bounding box center [271, 178] width 56 height 7
click at [357, 271] on button "Destroy (2)" at bounding box center [362, 267] width 70 height 13
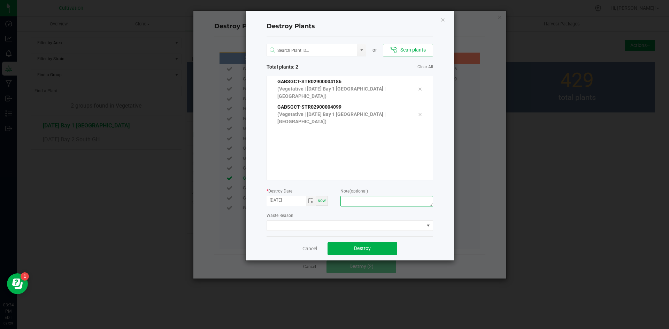
click at [357, 205] on textarea at bounding box center [387, 201] width 92 height 10
type textarea "Did not need."
click at [352, 223] on span at bounding box center [345, 226] width 157 height 10
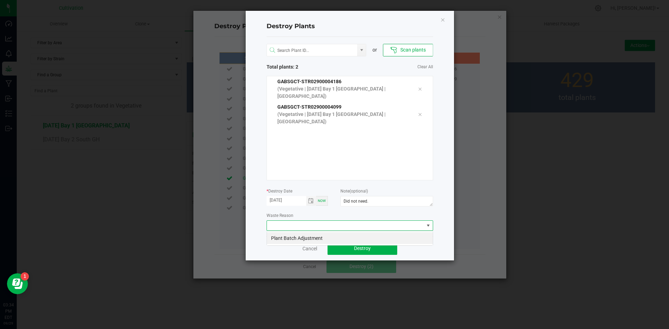
scroll to position [10, 167]
click at [350, 240] on li "Plant Batch Adjustment" at bounding box center [350, 239] width 166 height 12
click at [352, 247] on button "Destroy" at bounding box center [363, 249] width 70 height 13
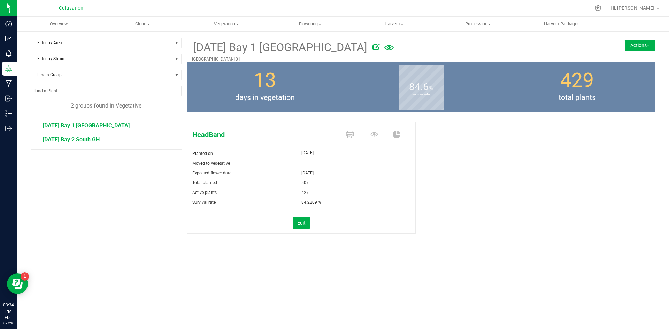
click at [68, 138] on span "[DATE] Bay 2 South GH" at bounding box center [71, 139] width 57 height 7
